Goal: Information Seeking & Learning: Learn about a topic

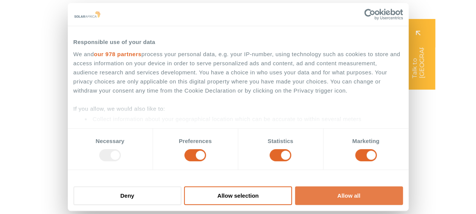
click at [342, 194] on button "Allow all" at bounding box center [349, 195] width 108 height 19
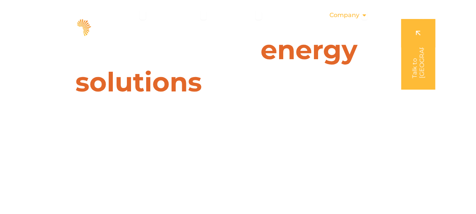
click at [362, 15] on icon "Menu" at bounding box center [364, 15] width 6 height 6
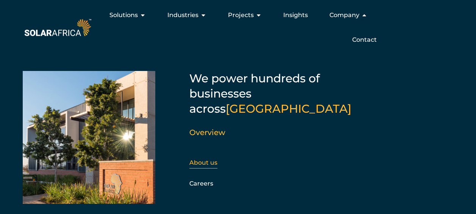
click at [207, 159] on link "About us" at bounding box center [203, 162] width 28 height 7
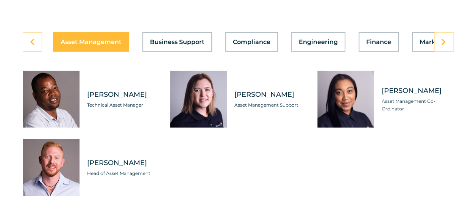
scroll to position [2159, 0]
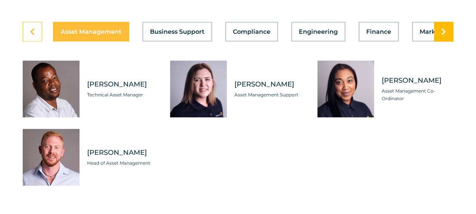
click at [444, 36] on icon at bounding box center [443, 32] width 5 height 8
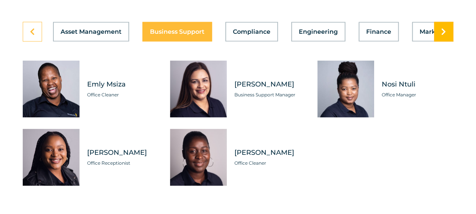
click at [444, 36] on icon at bounding box center [443, 32] width 5 height 8
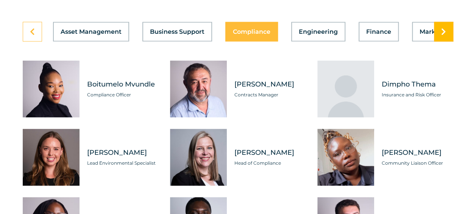
click at [444, 36] on icon at bounding box center [443, 32] width 5 height 8
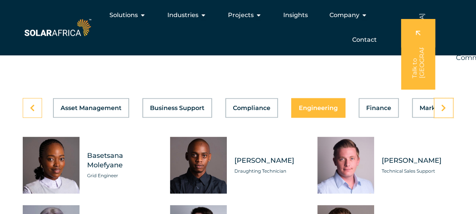
scroll to position [2045, 0]
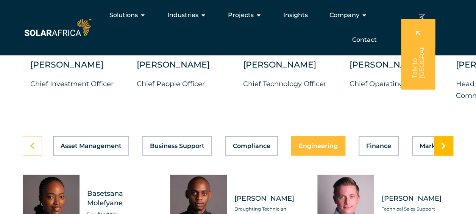
click at [439, 155] on link at bounding box center [443, 146] width 19 height 20
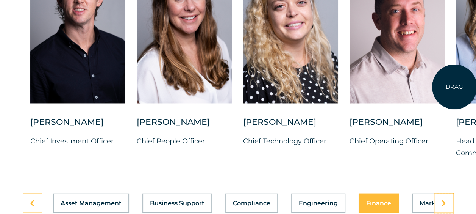
scroll to position [2083, 0]
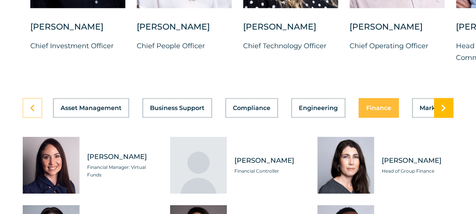
click at [440, 117] on link at bounding box center [443, 108] width 19 height 20
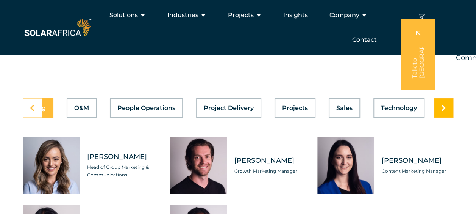
click at [445, 111] on icon at bounding box center [443, 108] width 5 height 8
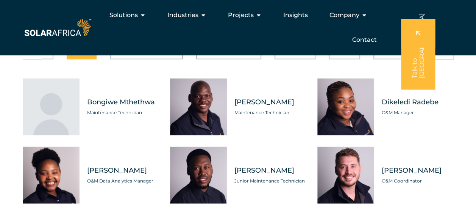
scroll to position [2121, 0]
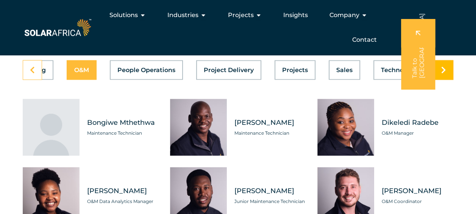
click at [443, 73] on icon at bounding box center [443, 70] width 5 height 8
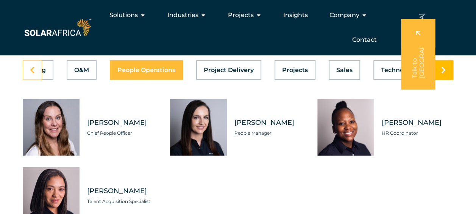
scroll to position [0, 406]
click at [443, 73] on icon at bounding box center [443, 70] width 5 height 8
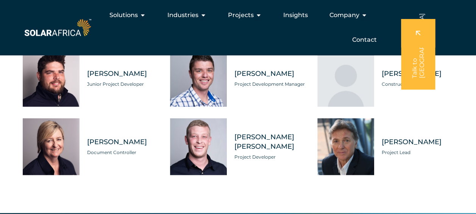
scroll to position [2121, 0]
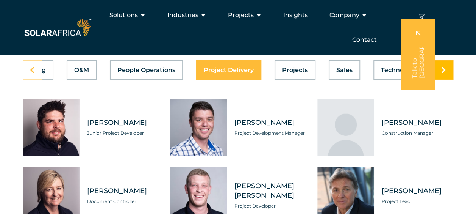
click at [444, 80] on link at bounding box center [443, 70] width 19 height 20
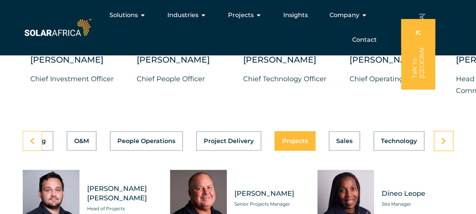
scroll to position [2045, 0]
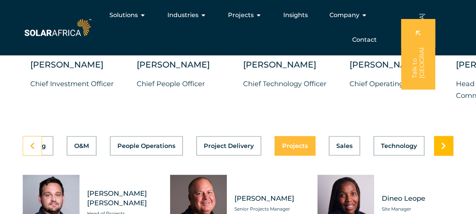
click at [443, 149] on icon at bounding box center [443, 146] width 5 height 8
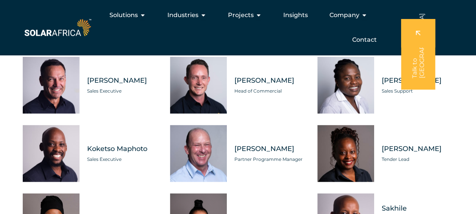
scroll to position [2121, 0]
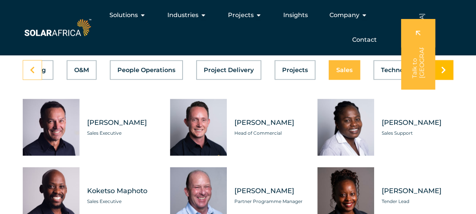
click at [444, 80] on link at bounding box center [443, 70] width 19 height 20
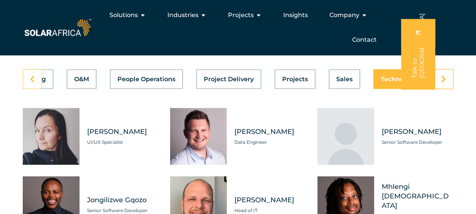
scroll to position [2007, 0]
